Goal: Transaction & Acquisition: Purchase product/service

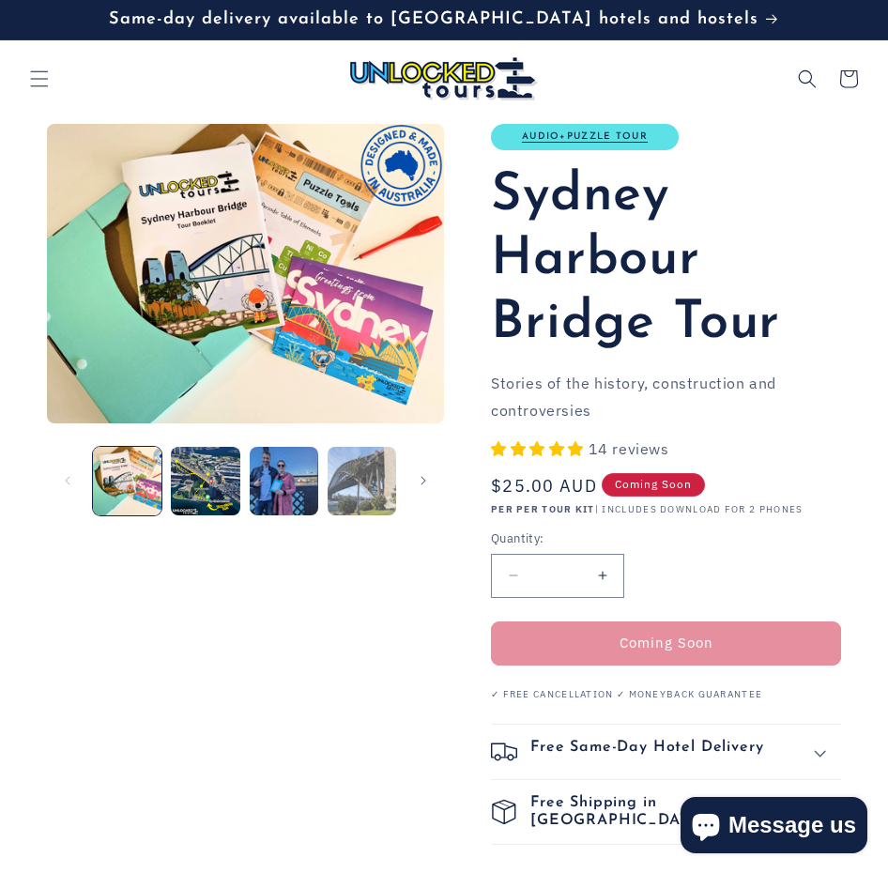
click at [341, 483] on button "Load image 4 in gallery view" at bounding box center [361, 481] width 68 height 68
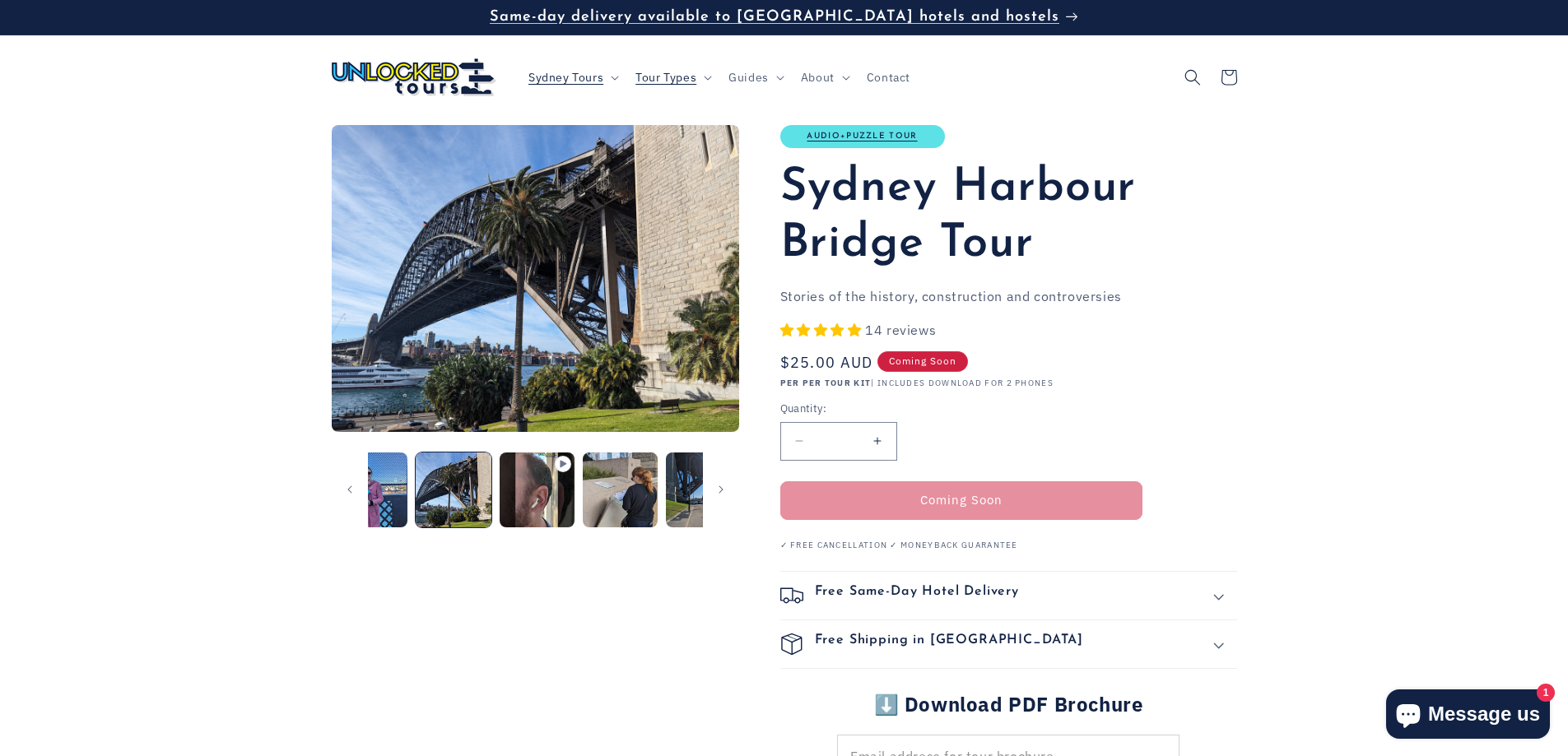
scroll to position [0, 250]
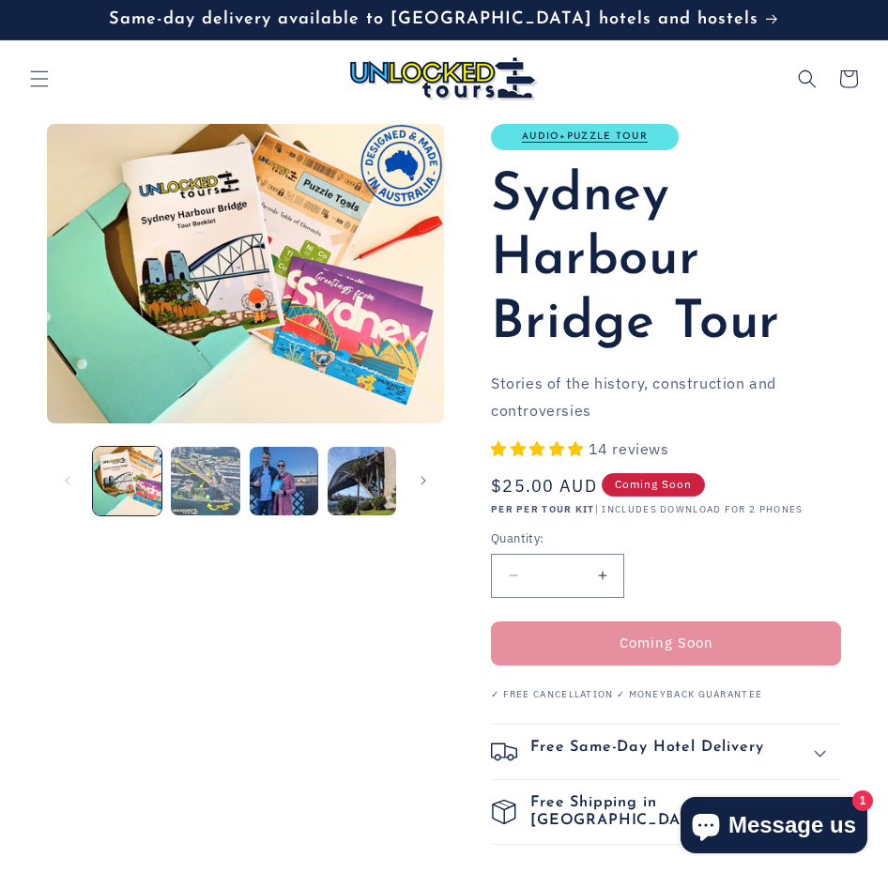
click at [216, 469] on button "Load image 2 in gallery view" at bounding box center [205, 481] width 68 height 68
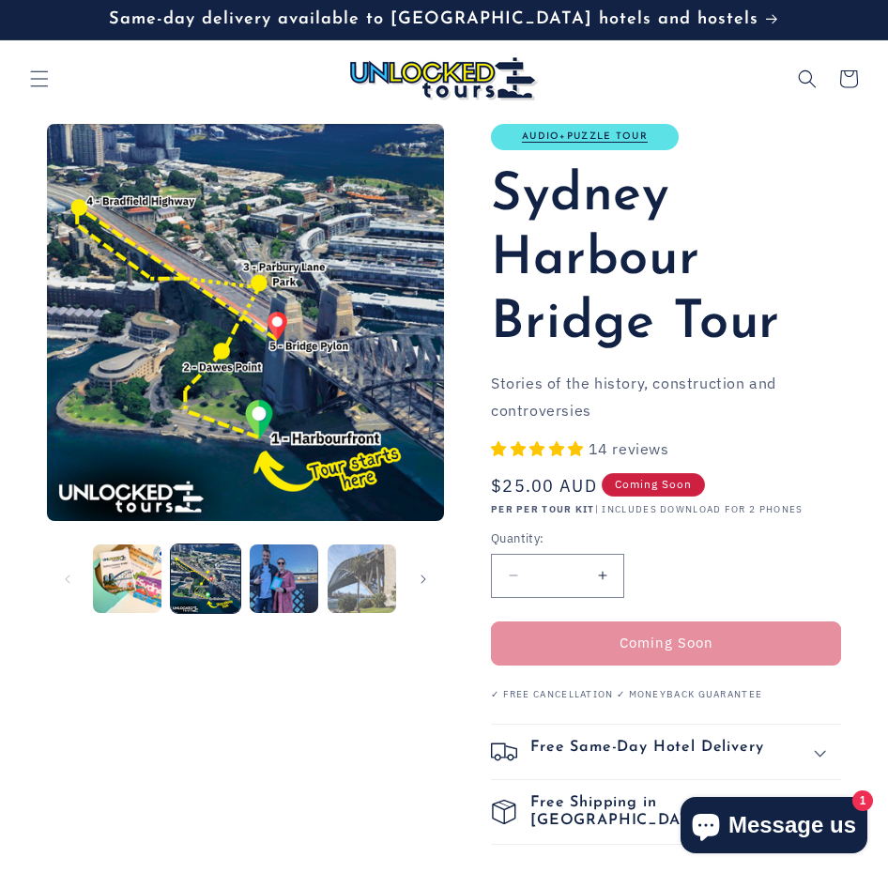
click at [346, 564] on button "Load image 4 in gallery view" at bounding box center [361, 578] width 68 height 68
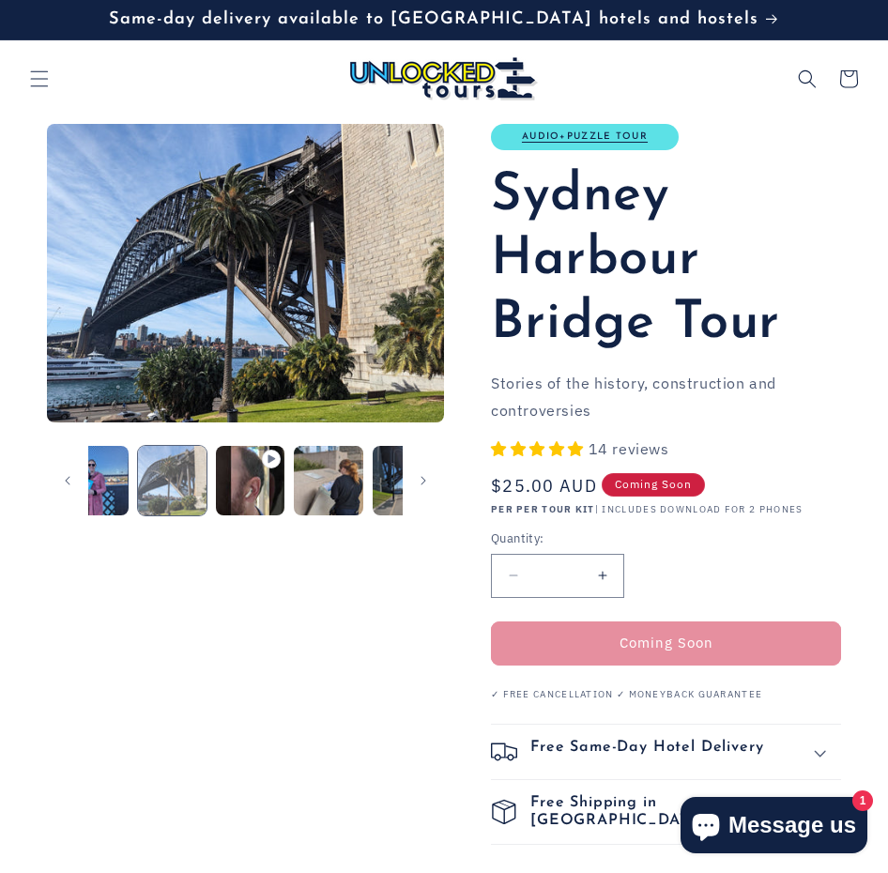
scroll to position [0, 235]
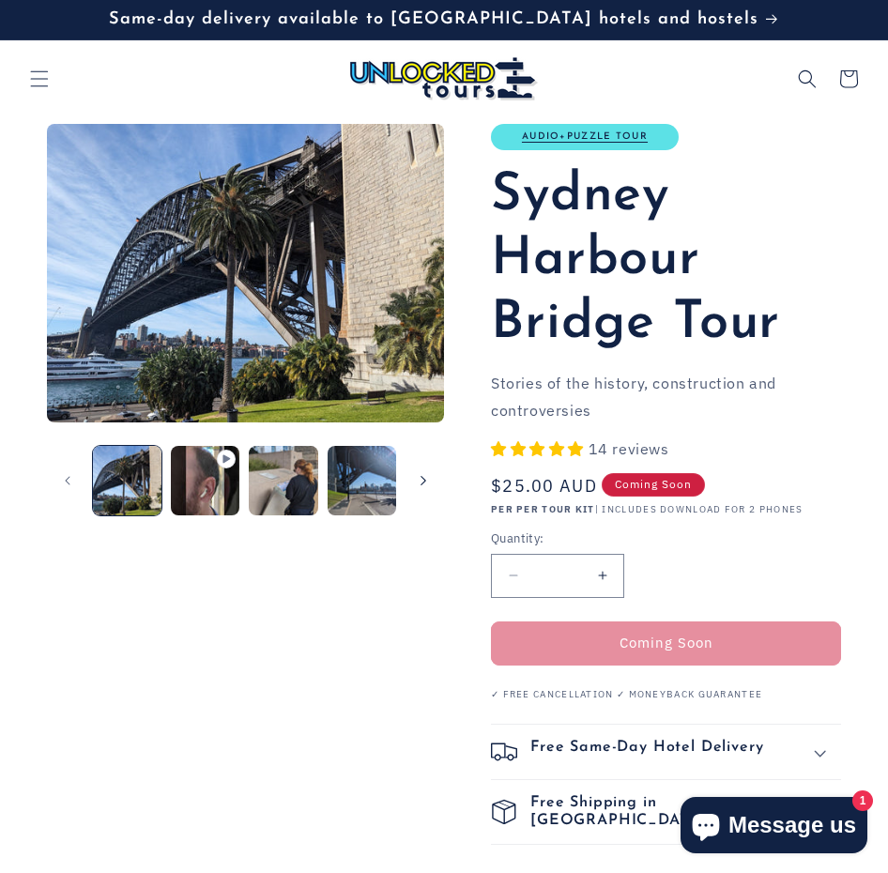
click at [423, 487] on button "Slide right" at bounding box center [423, 480] width 41 height 41
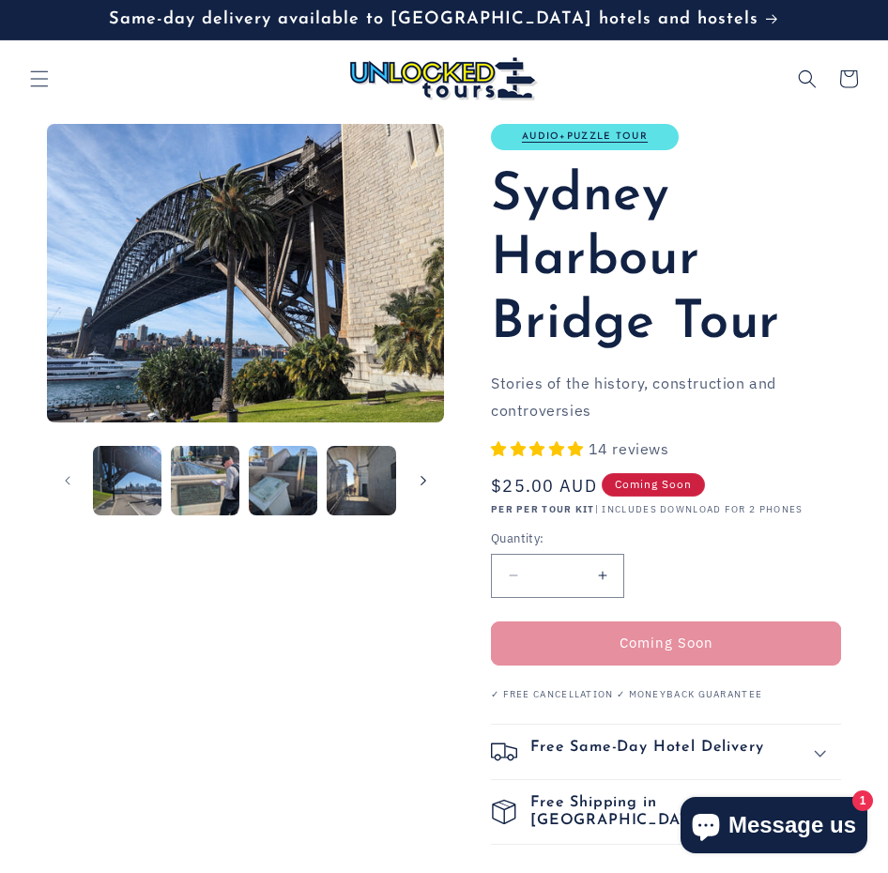
click at [423, 487] on button "Slide right" at bounding box center [423, 480] width 41 height 41
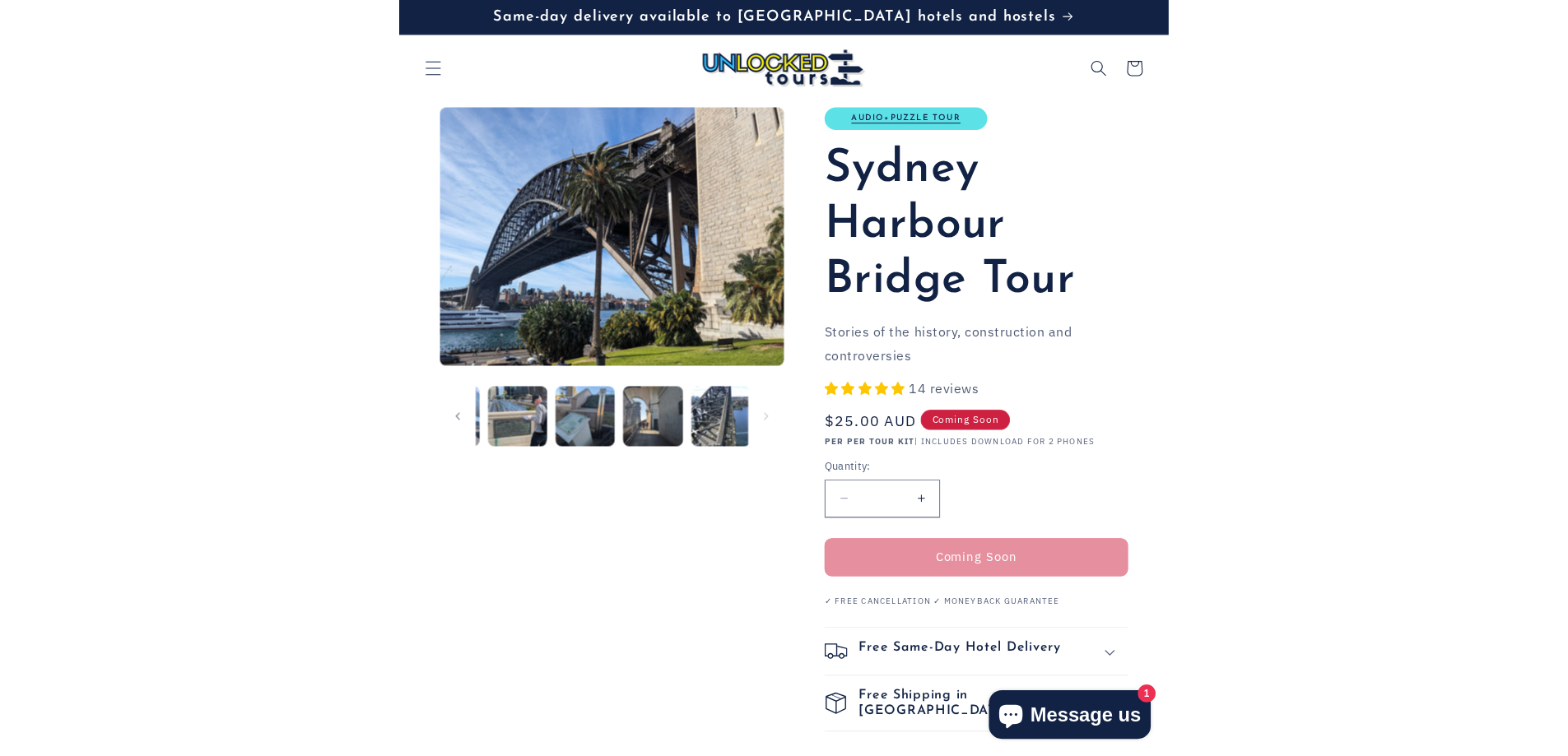
scroll to position [0, 478]
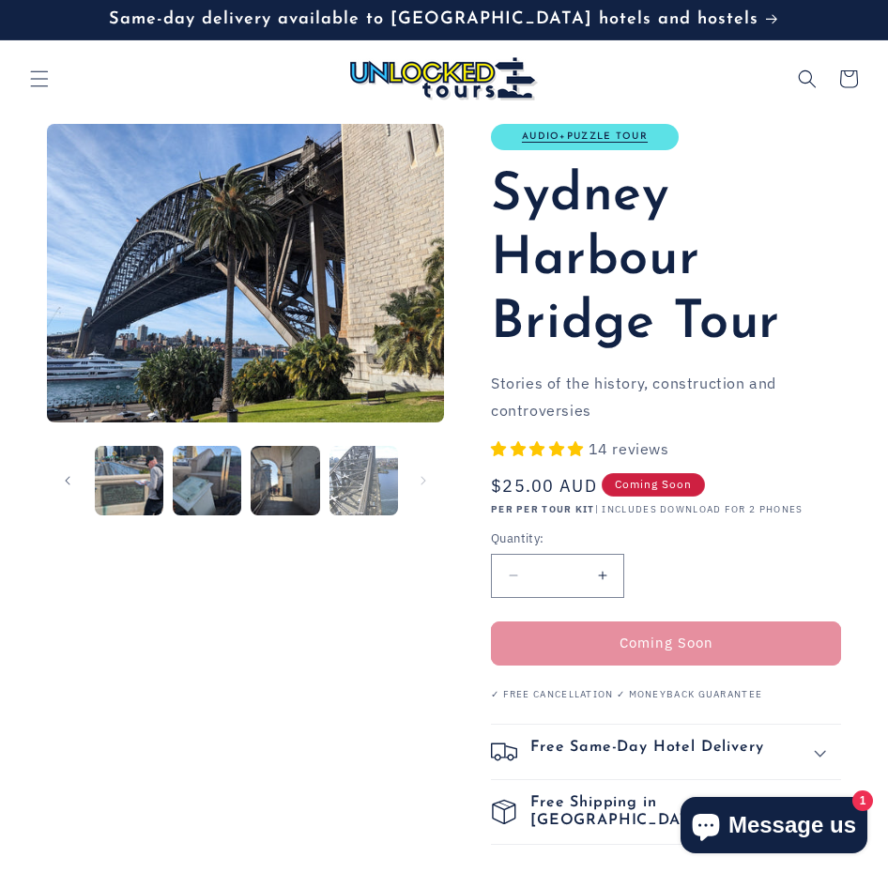
click at [362, 484] on button "Load image 10 in gallery view" at bounding box center [363, 480] width 68 height 68
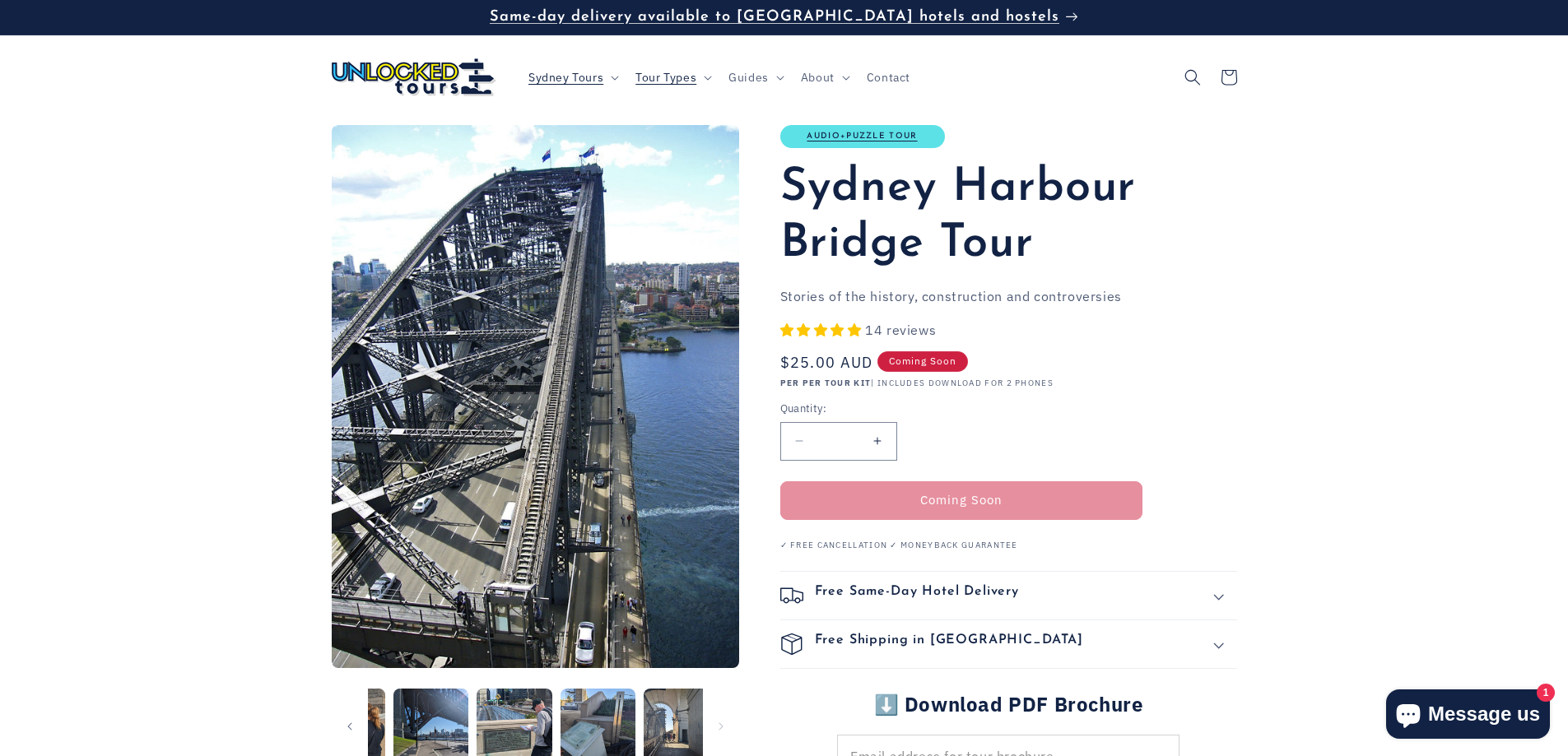
scroll to position [0, 581]
